Goal: Check status

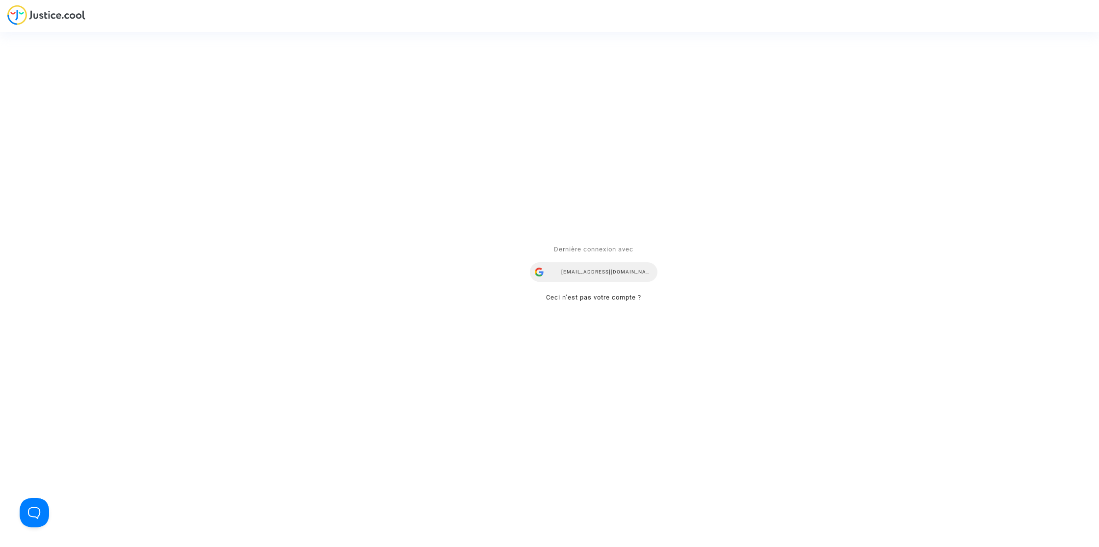
click at [621, 277] on div "lorenana@reclamaciondevuelos.com" at bounding box center [594, 273] width 128 height 20
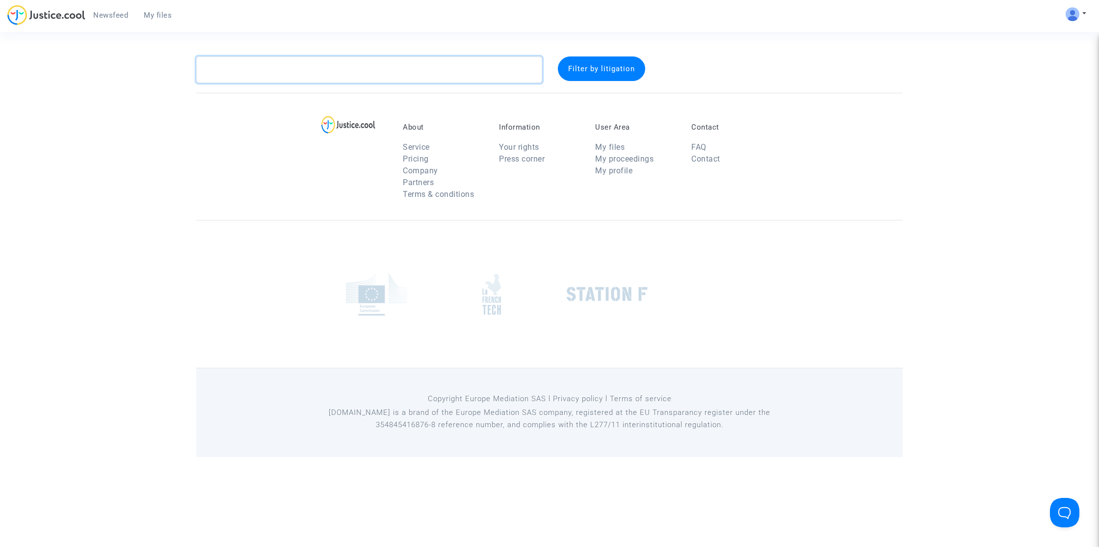
click at [308, 80] on textarea at bounding box center [369, 69] width 346 height 26
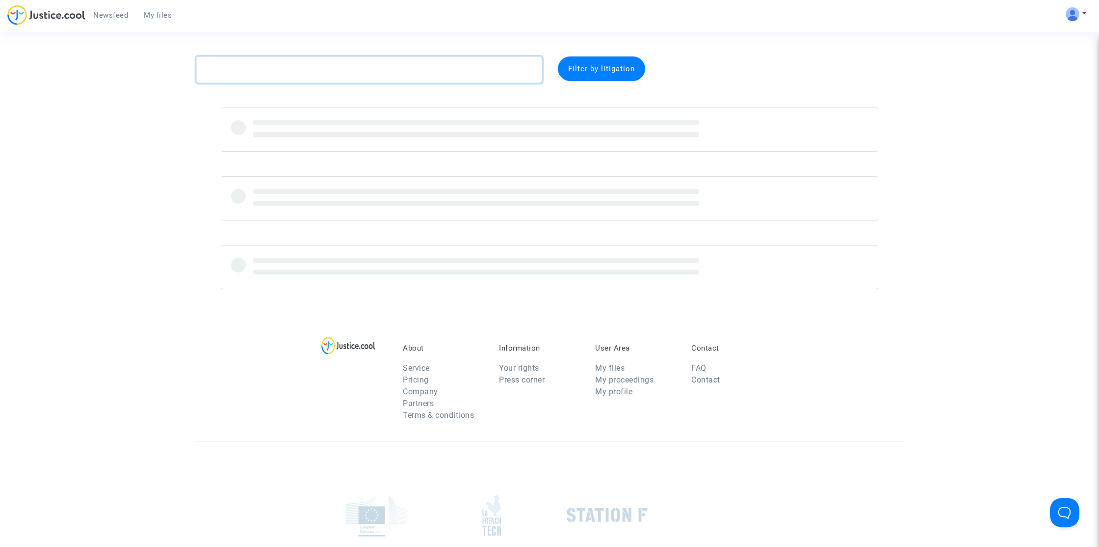
paste textarea "Elbiad"
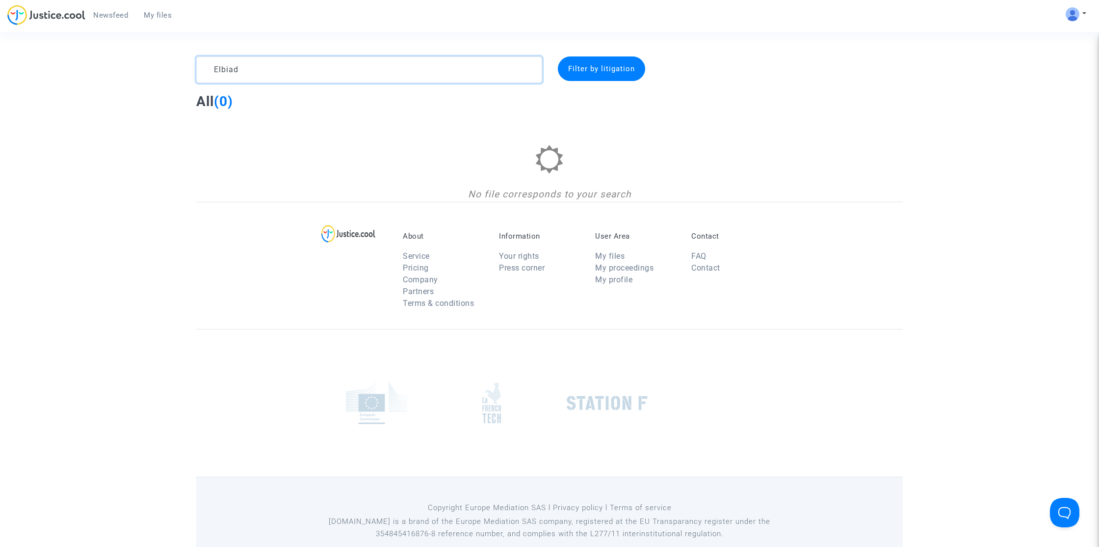
type textarea "Elbiad"
click at [419, 64] on textarea at bounding box center [369, 69] width 346 height 26
paste textarea "Abdelmajid"
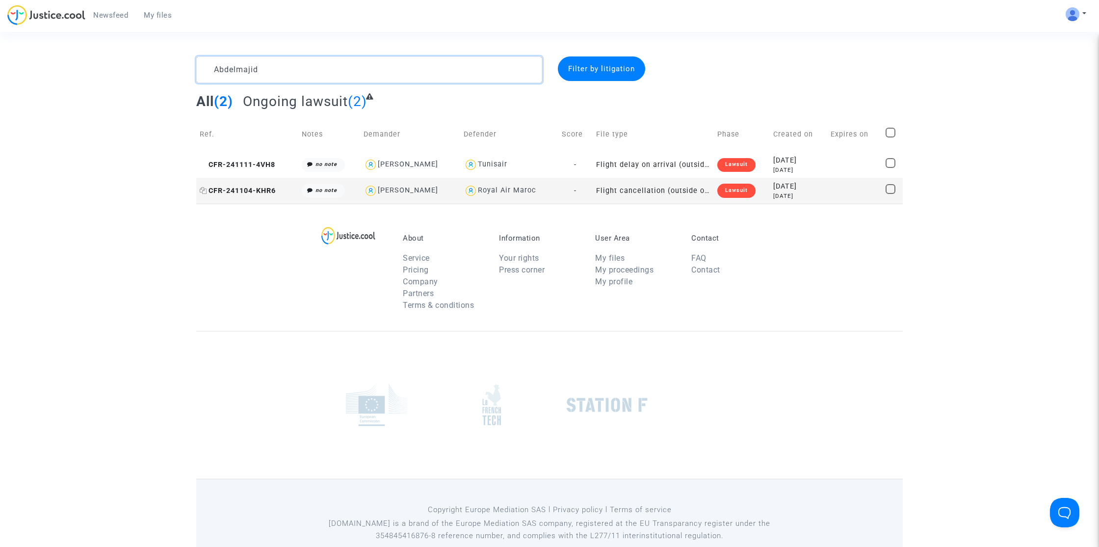
type textarea "Abdelmajid"
click at [263, 193] on span "CFR-241104-KHR6" at bounding box center [238, 190] width 76 height 8
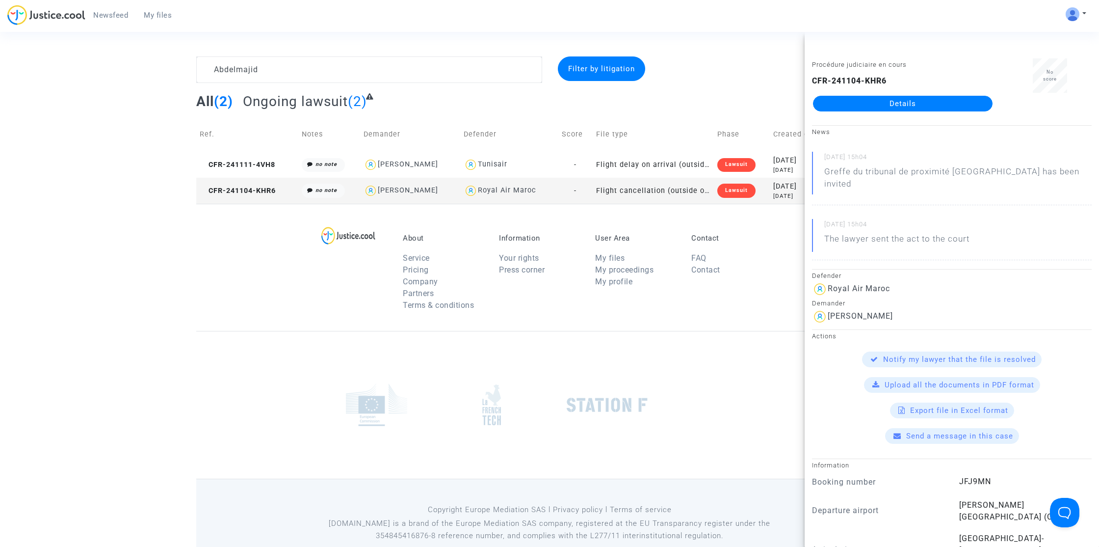
click at [849, 106] on link "Details" at bounding box center [903, 104] width 180 height 16
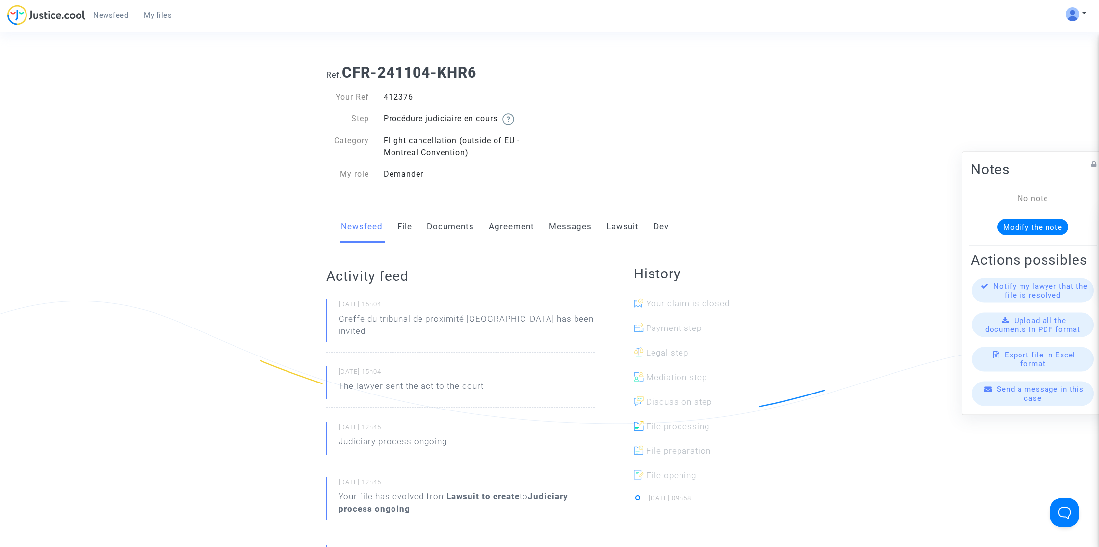
click at [625, 227] on link "Lawsuit" at bounding box center [622, 227] width 32 height 32
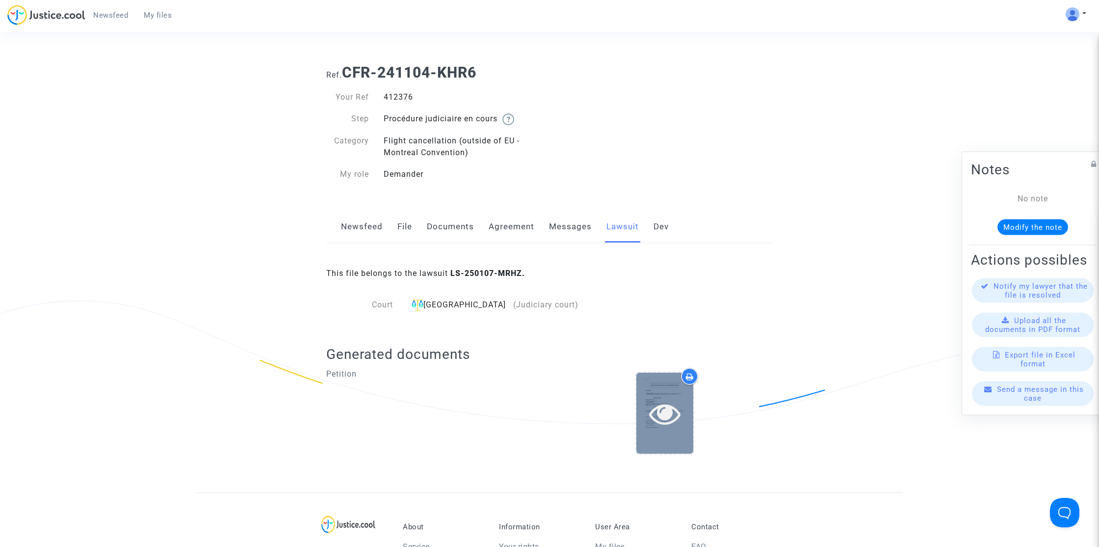
click at [656, 420] on icon at bounding box center [665, 412] width 32 height 31
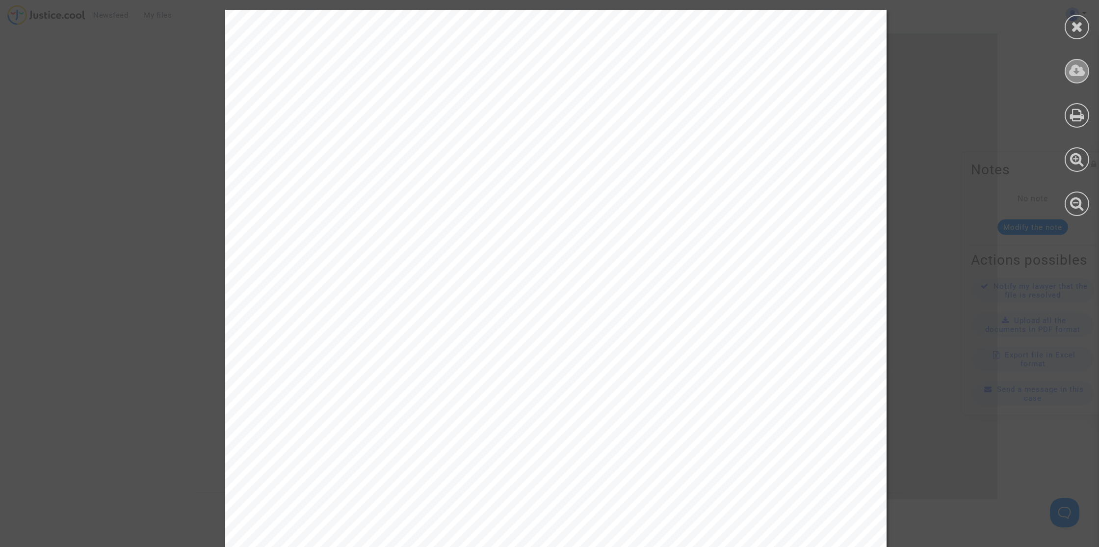
click at [1084, 77] on icon at bounding box center [1077, 70] width 16 height 15
